Goal: Obtain resource: Download file/media

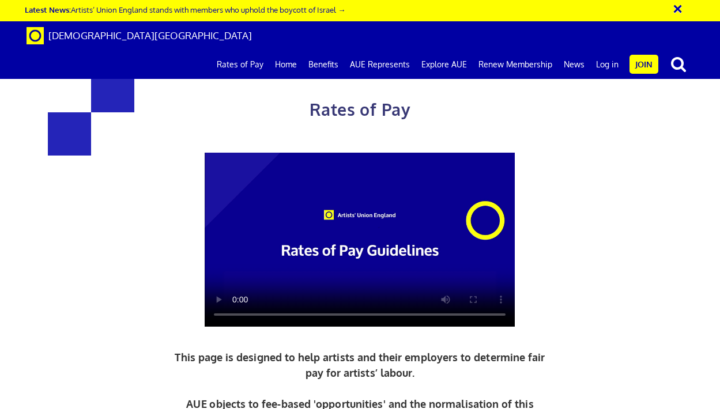
scroll to position [2384, 0]
click at [235, 308] on video at bounding box center [360, 240] width 310 height 175
click at [306, 307] on video at bounding box center [360, 240] width 310 height 175
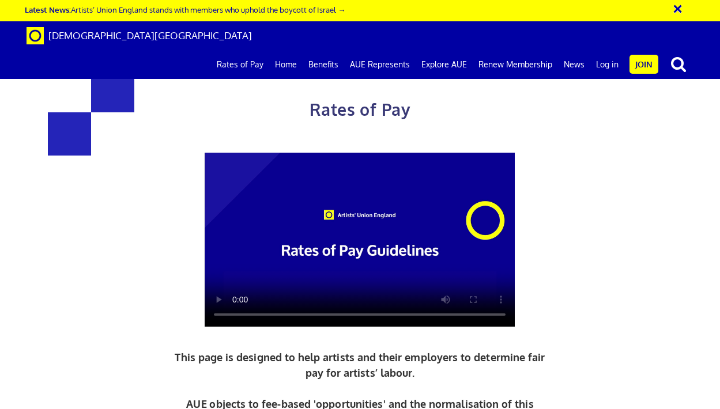
click at [330, 308] on video at bounding box center [360, 240] width 310 height 175
click at [358, 307] on video at bounding box center [360, 240] width 310 height 175
click at [427, 308] on video at bounding box center [360, 240] width 310 height 175
click at [436, 307] on video at bounding box center [360, 240] width 310 height 175
click at [240, 310] on video at bounding box center [360, 240] width 310 height 175
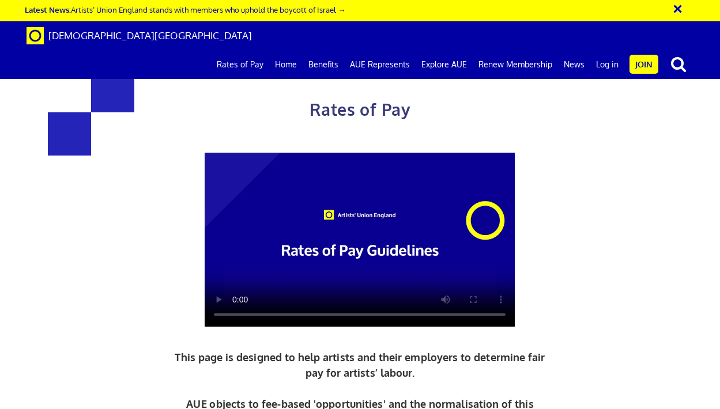
scroll to position [310, 0]
